Goal: Task Accomplishment & Management: Manage account settings

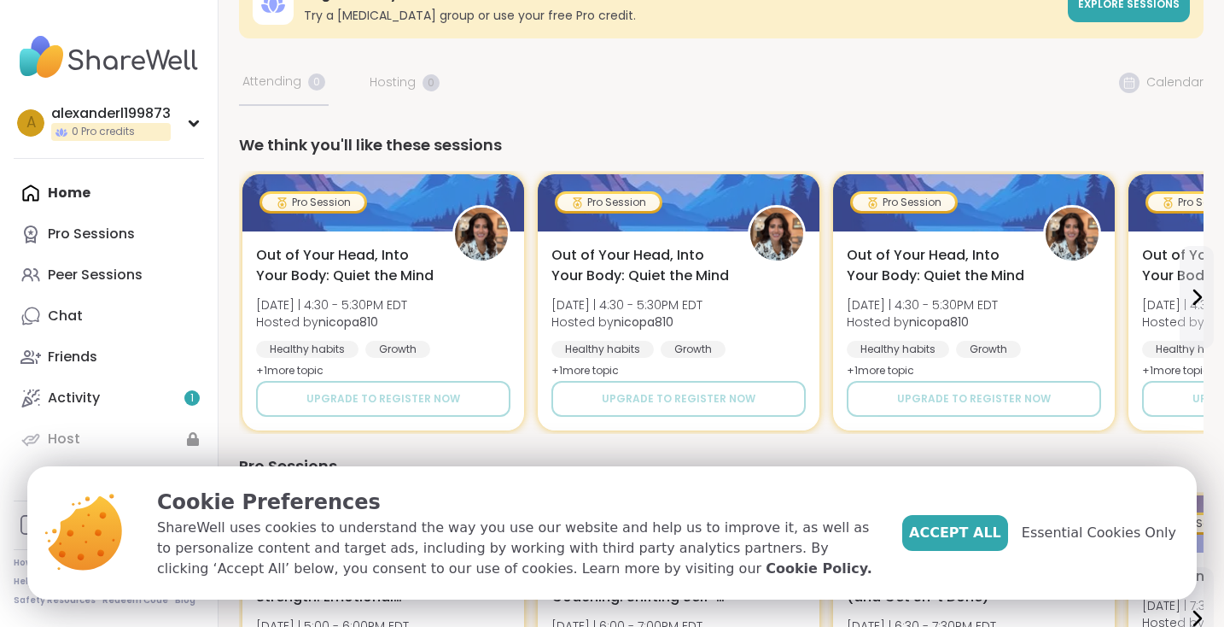
scroll to position [89, 0]
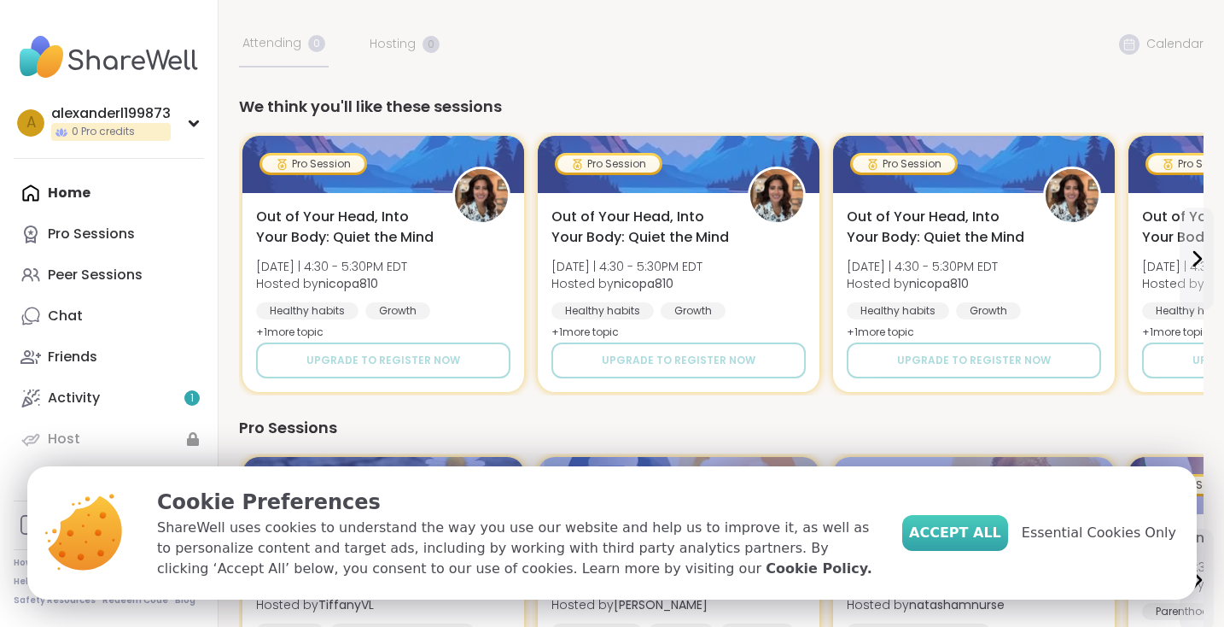
click at [970, 529] on span "Accept All" at bounding box center [955, 533] width 92 height 20
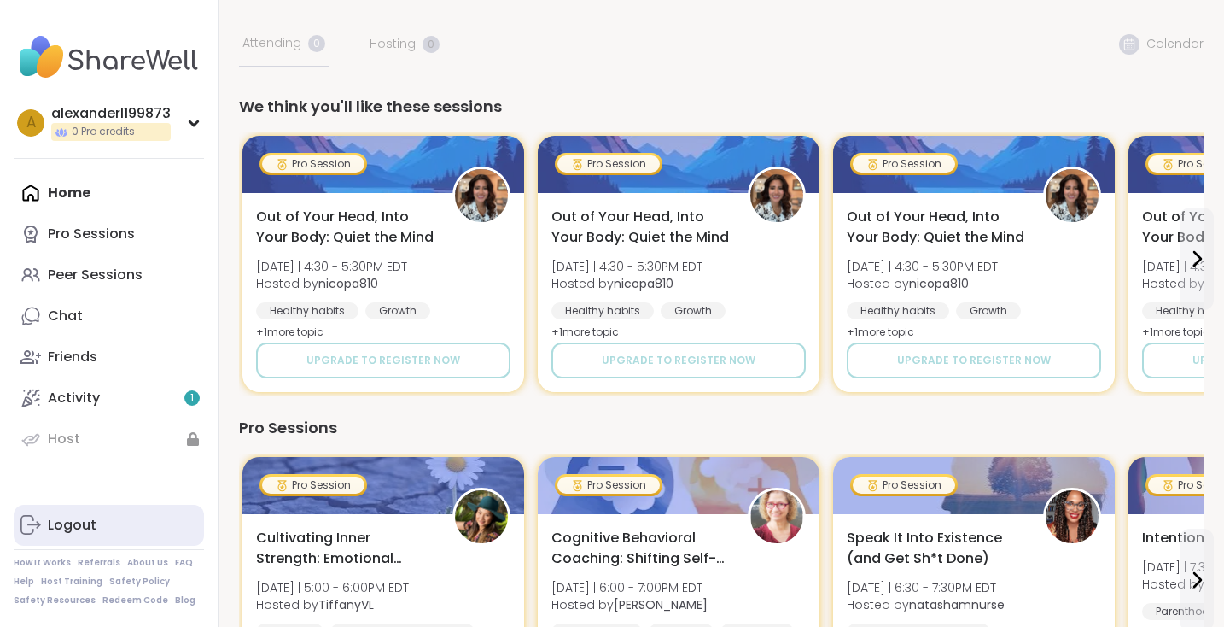
click at [88, 529] on div "Logout" at bounding box center [72, 525] width 49 height 19
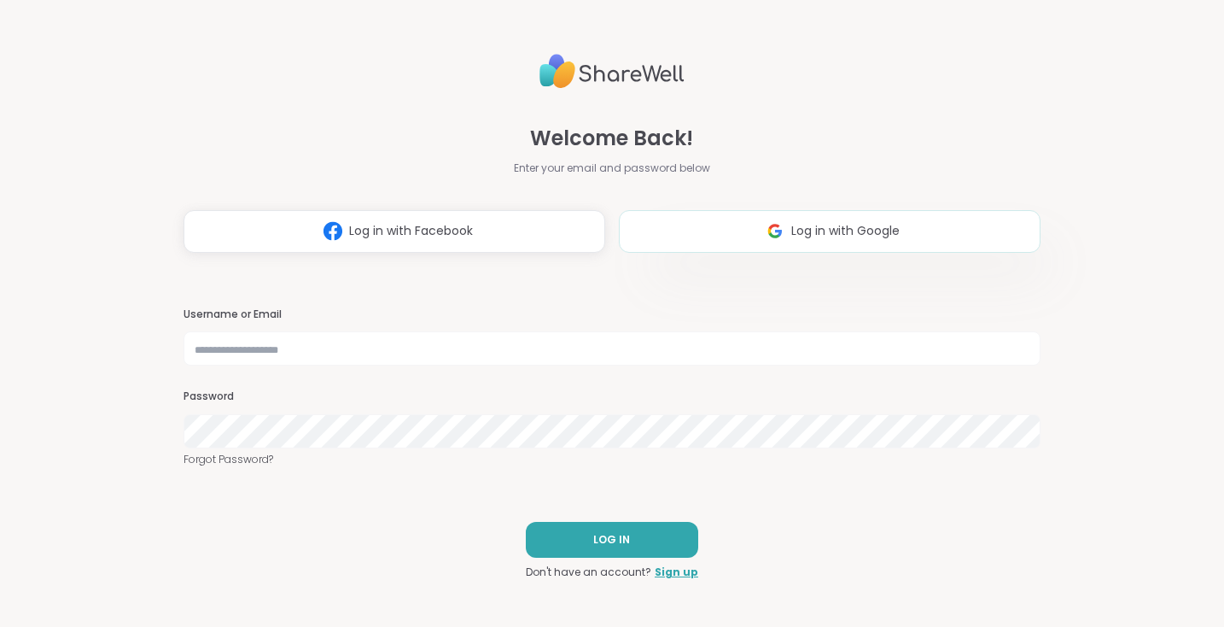
click at [744, 237] on button "Log in with Google" at bounding box center [830, 231] width 422 height 43
click at [700, 221] on button "Log in with Google" at bounding box center [830, 231] width 422 height 43
